Goal: Information Seeking & Learning: Learn about a topic

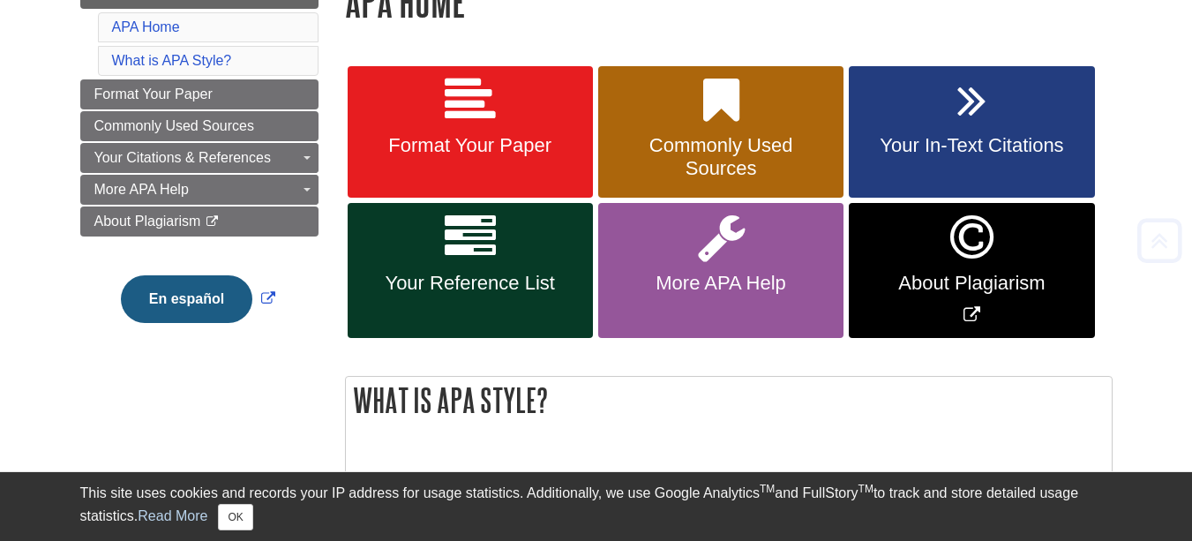
scroll to position [353, 0]
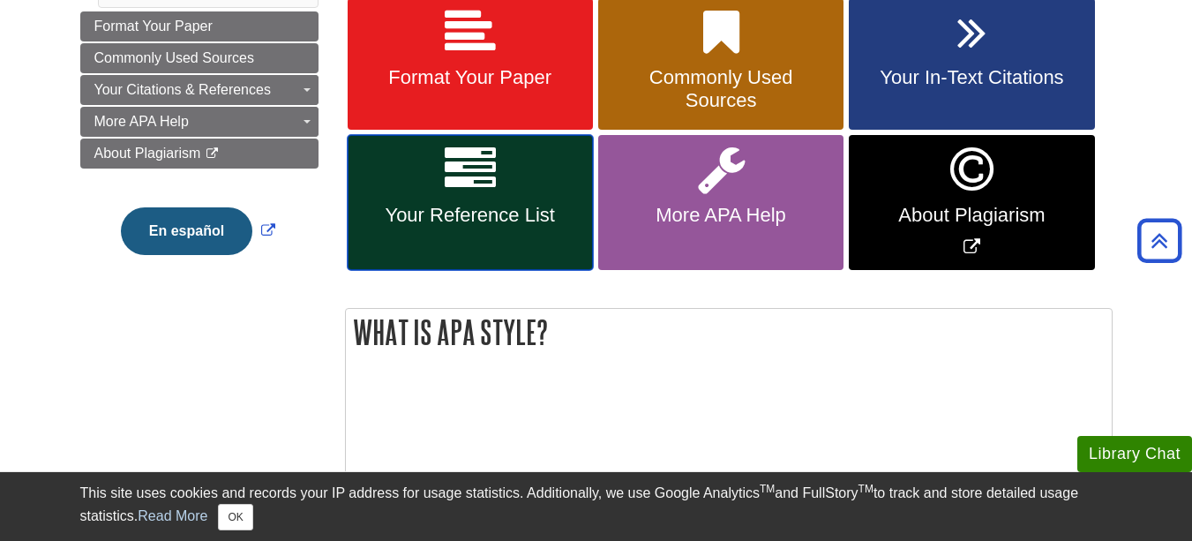
click at [483, 191] on icon at bounding box center [470, 169] width 51 height 51
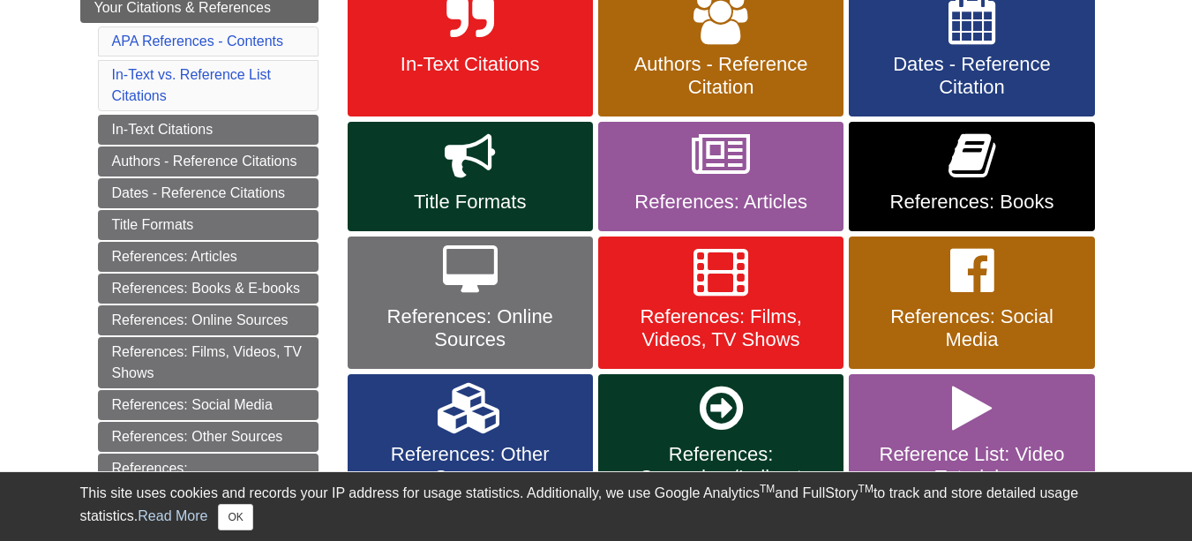
scroll to position [441, 0]
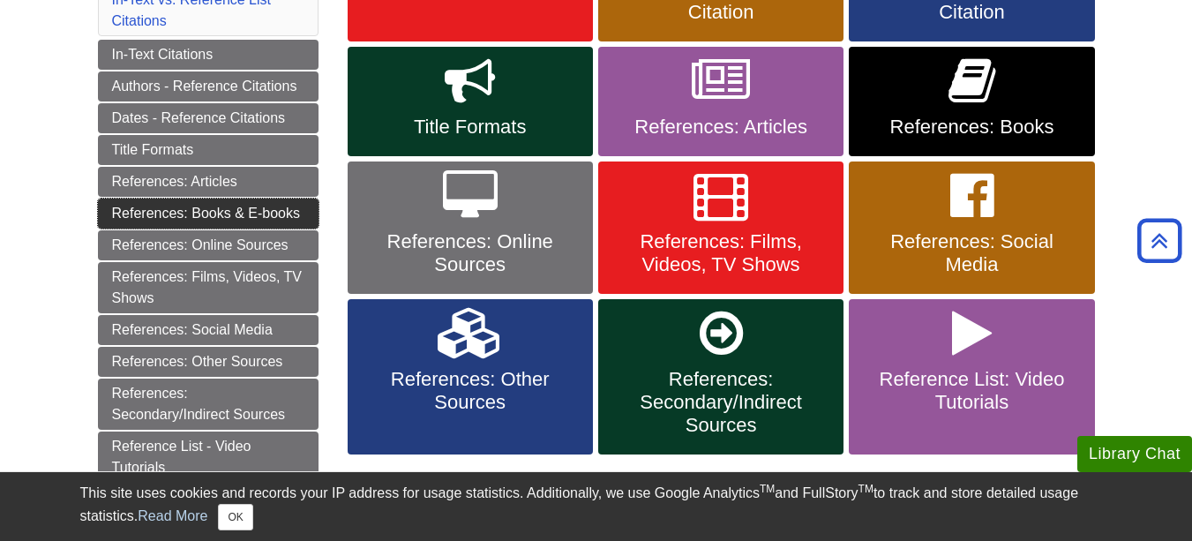
click at [213, 212] on link "References: Books & E-books" at bounding box center [208, 213] width 220 height 30
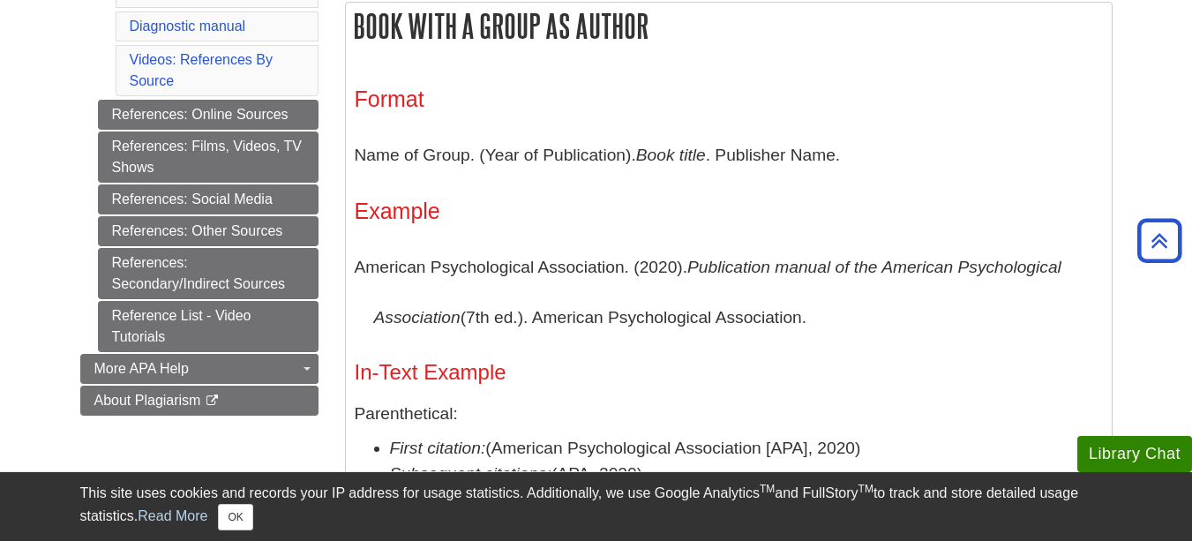
scroll to position [970, 0]
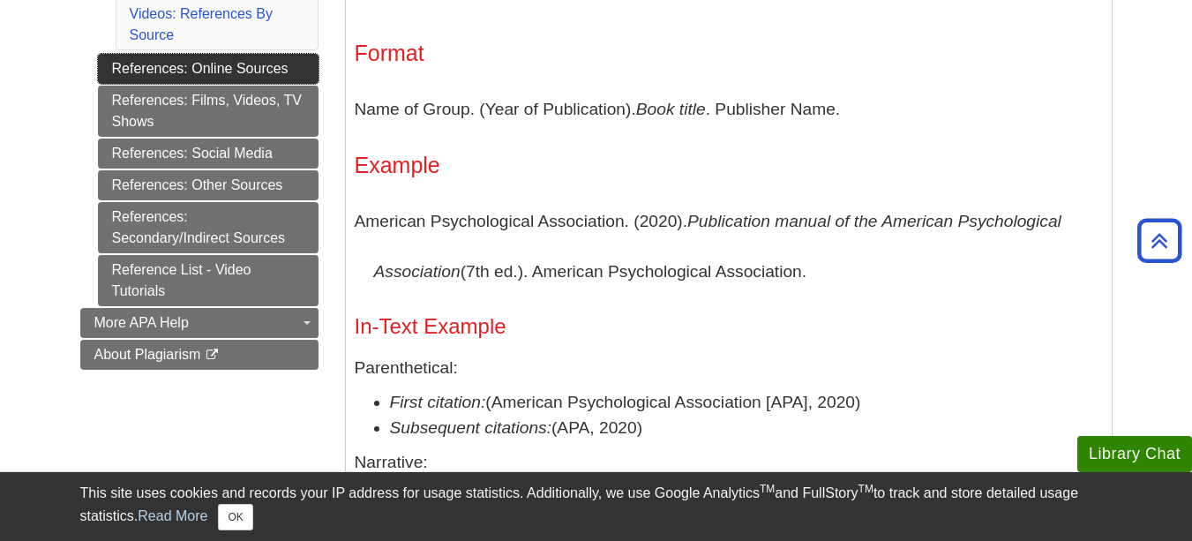
click at [265, 67] on link "References: Online Sources" at bounding box center [208, 69] width 220 height 30
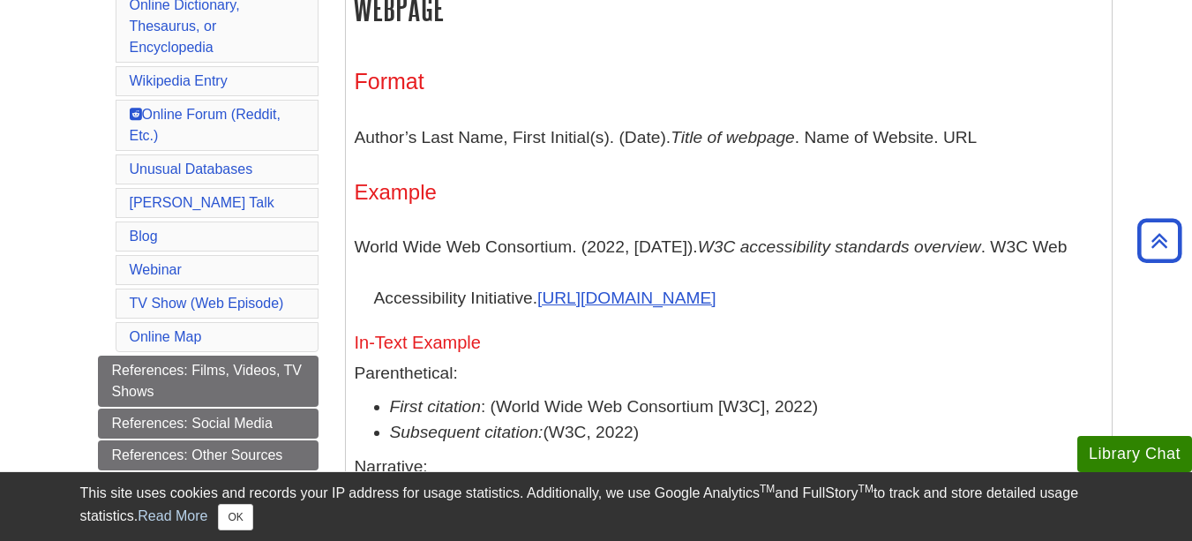
scroll to position [970, 0]
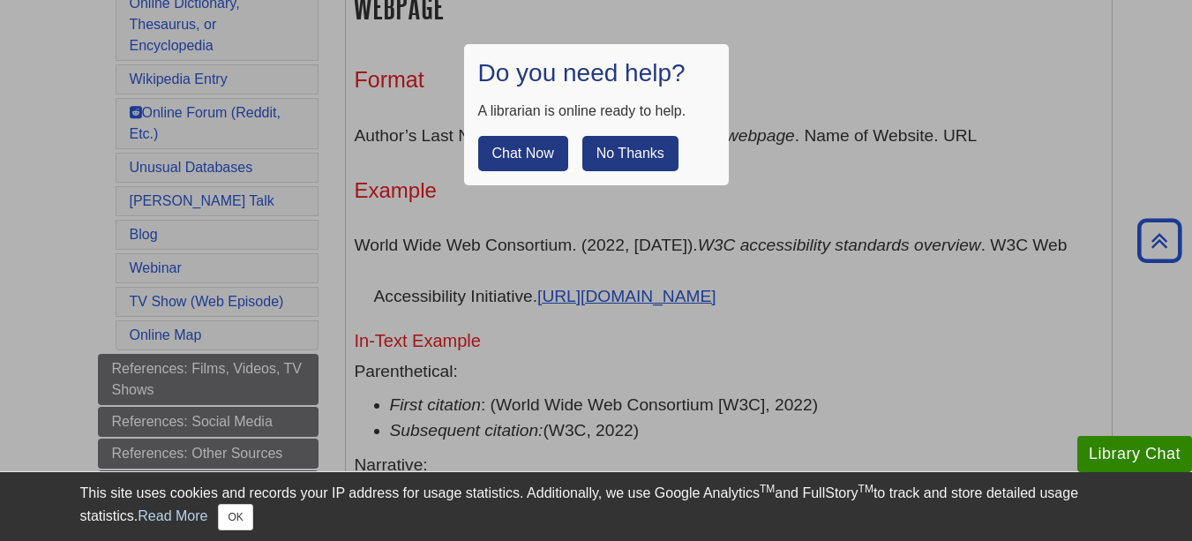
click at [601, 144] on button "No Thanks" at bounding box center [630, 153] width 96 height 35
